Goal: Navigation & Orientation: Understand site structure

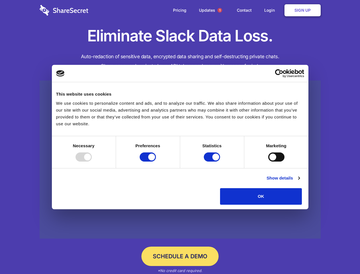
click at [92, 161] on div at bounding box center [84, 156] width 16 height 9
click at [156, 161] on input "Preferences" at bounding box center [148, 156] width 16 height 9
checkbox input "false"
click at [213, 161] on input "Statistics" at bounding box center [212, 156] width 16 height 9
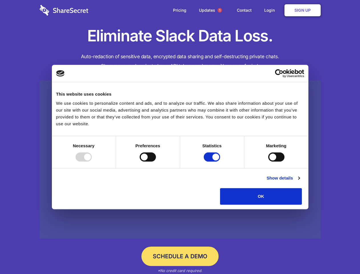
checkbox input "false"
click at [268, 161] on input "Marketing" at bounding box center [276, 156] width 16 height 9
checkbox input "true"
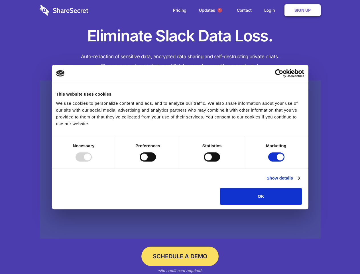
click at [300, 181] on link "Show details" at bounding box center [282, 177] width 33 height 7
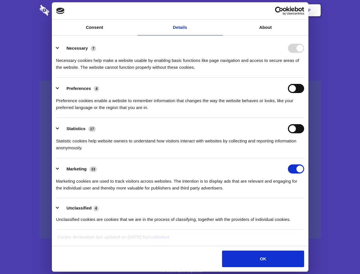
click at [304, 78] on li "Necessary 7 Necessary cookies help make a website usable by enabling basic func…" at bounding box center [180, 57] width 248 height 40
